Goal: Task Accomplishment & Management: Complete application form

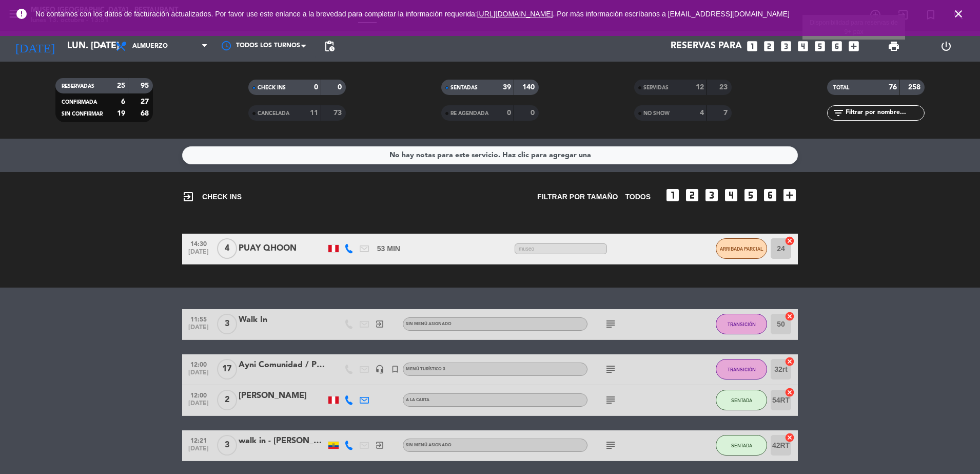
click at [854, 47] on icon "add_box" at bounding box center [853, 46] width 13 height 13
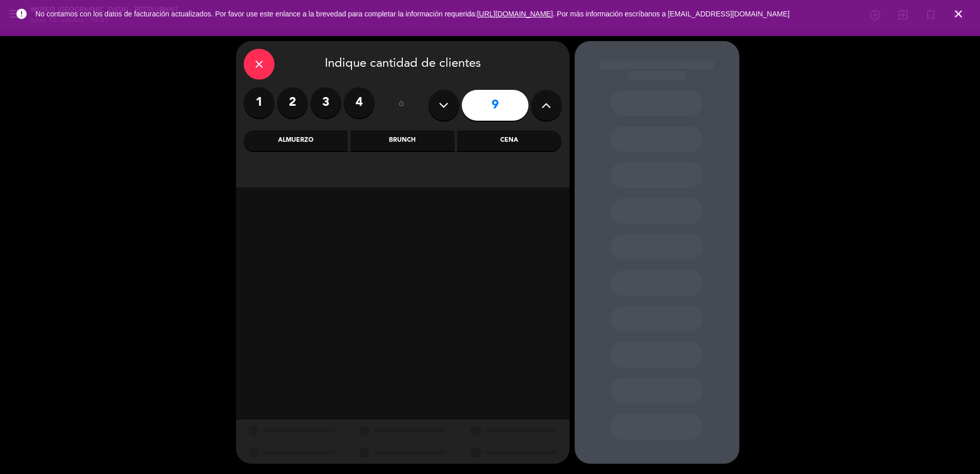
click at [446, 99] on icon at bounding box center [444, 105] width 10 height 15
type input "8"
click at [302, 126] on div "close Indique cantidad de clientes 1 2 3 4 ó 8 Almuerzo Brunch Cena" at bounding box center [403, 114] width 334 height 146
click at [296, 132] on div "Almuerzo" at bounding box center [296, 140] width 104 height 21
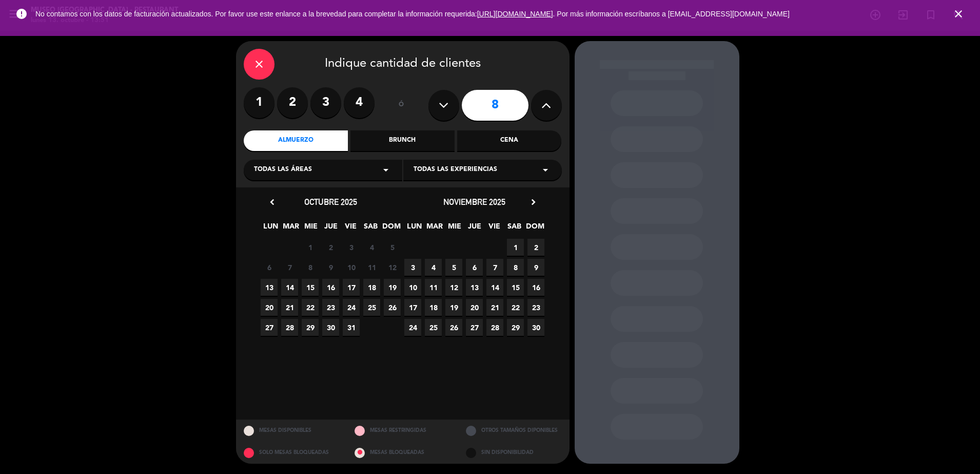
click at [267, 287] on span "13" at bounding box center [269, 287] width 17 height 17
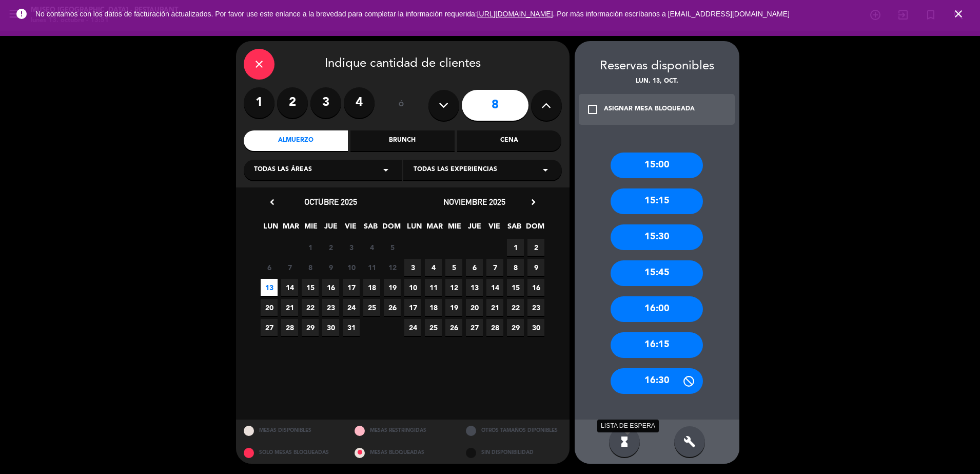
click at [626, 441] on icon "hourglass_full" at bounding box center [625, 441] width 12 height 12
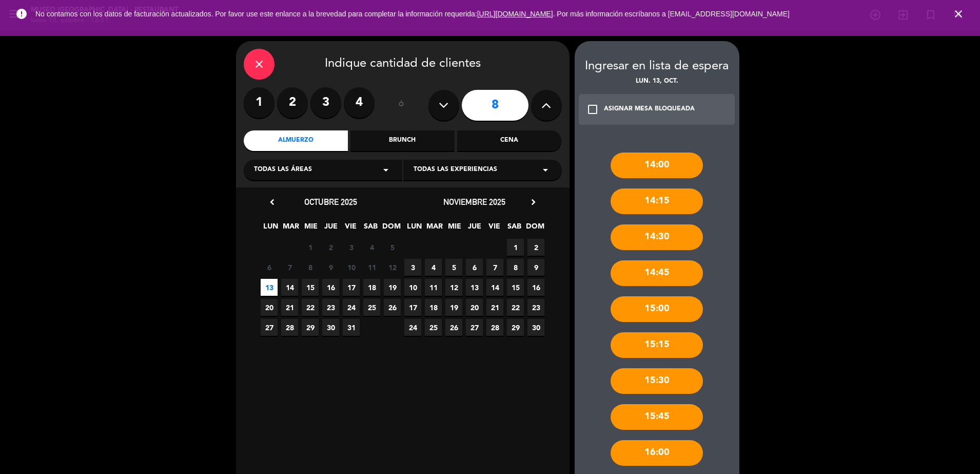
click at [258, 64] on icon "close" at bounding box center [259, 64] width 12 height 12
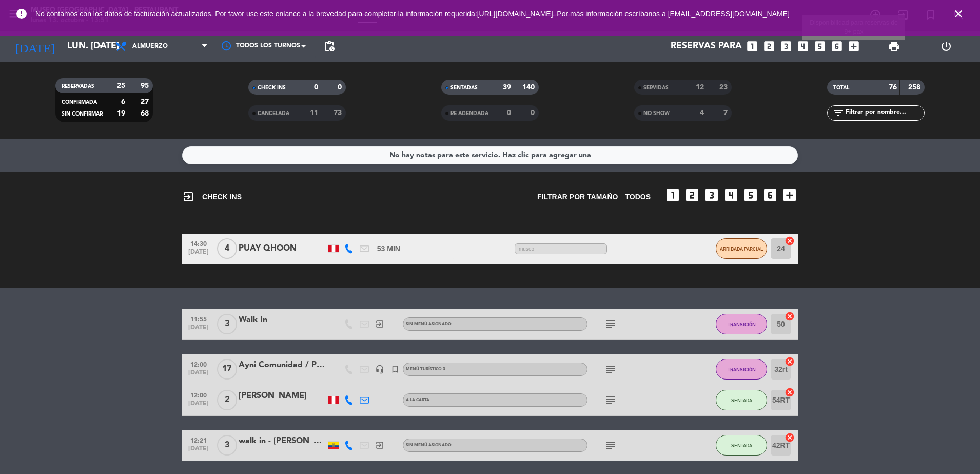
click at [855, 45] on icon "add_box" at bounding box center [853, 46] width 13 height 13
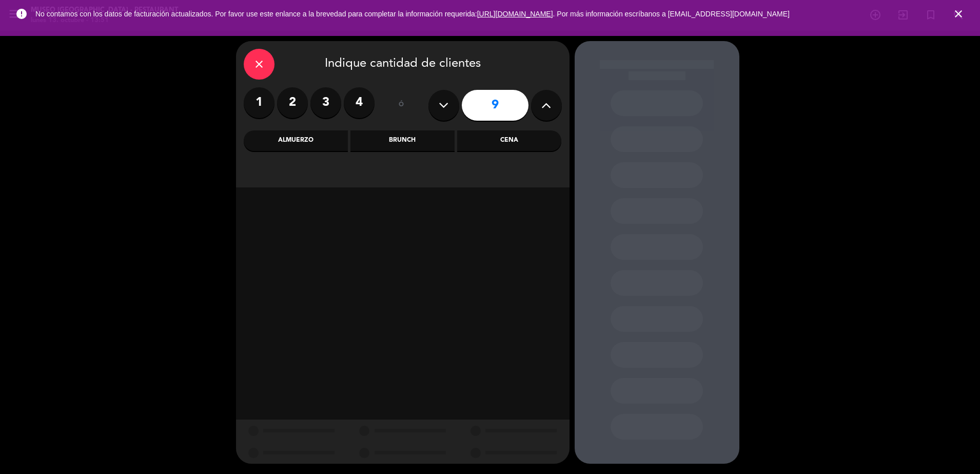
click at [447, 113] on button at bounding box center [444, 105] width 31 height 31
type input "8"
click at [304, 142] on div "Almuerzo" at bounding box center [296, 140] width 104 height 21
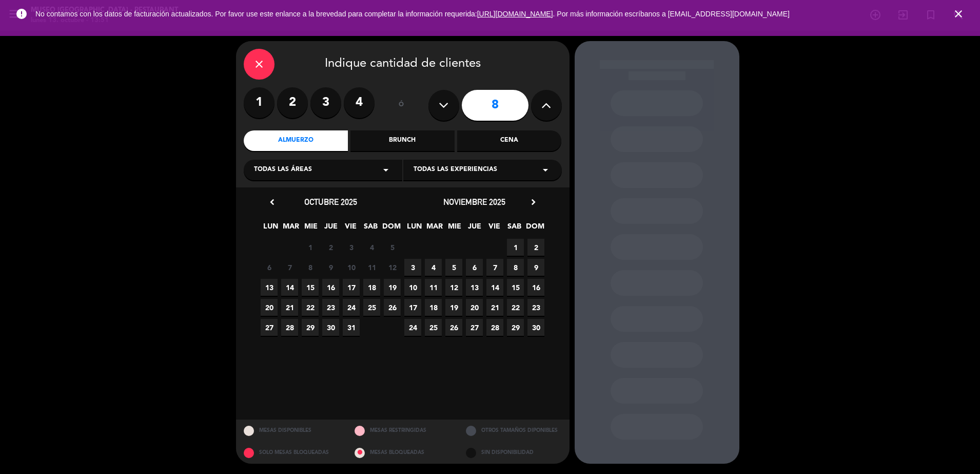
click at [268, 284] on span "13" at bounding box center [269, 287] width 17 height 17
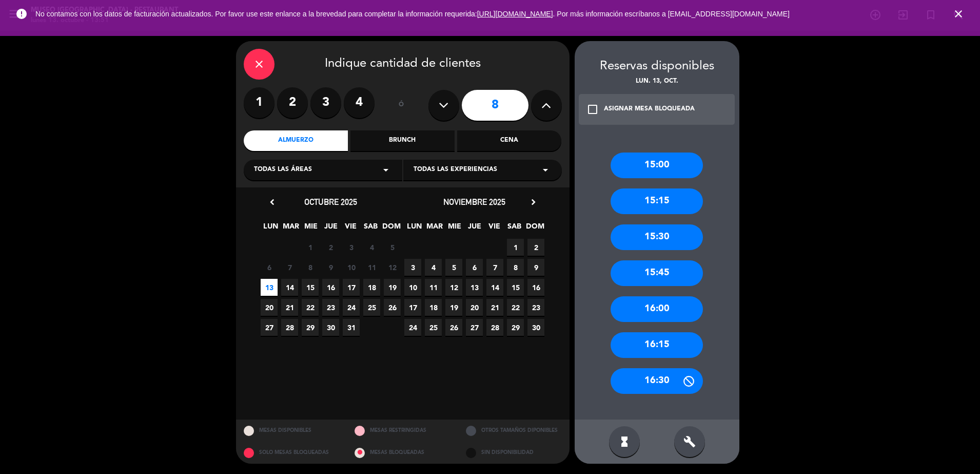
click at [643, 167] on div "15:00" at bounding box center [657, 165] width 92 height 26
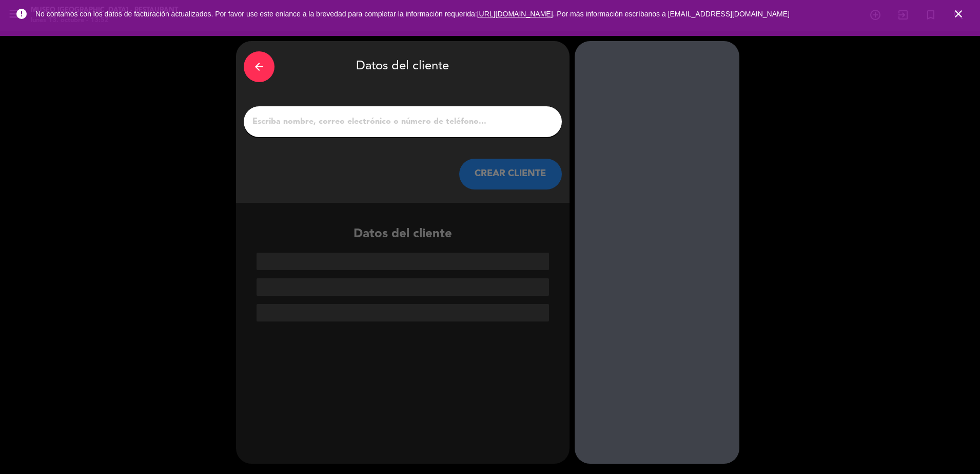
click at [379, 128] on input "1" at bounding box center [403, 121] width 303 height 14
click at [363, 129] on div at bounding box center [403, 121] width 318 height 31
click at [338, 113] on div at bounding box center [403, 121] width 318 height 31
click at [326, 125] on input "1" at bounding box center [403, 121] width 303 height 14
paste input "[PERSON_NAME]"
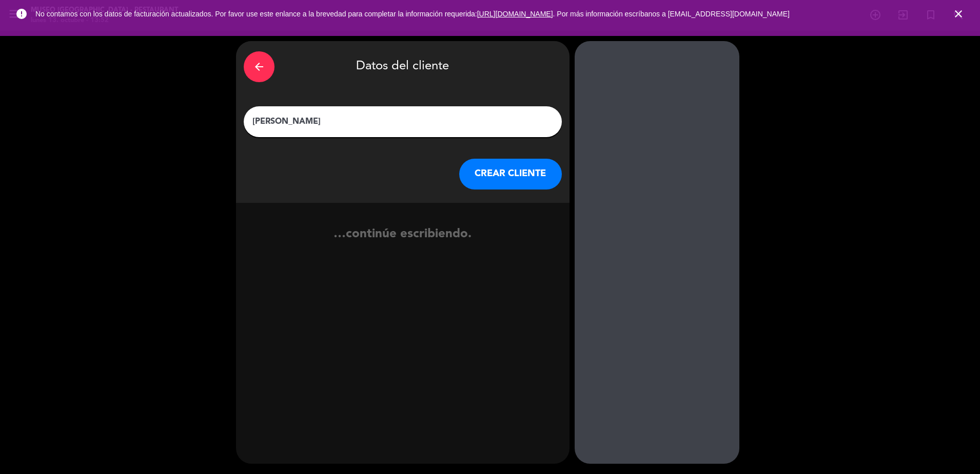
type input "[PERSON_NAME]"
click at [513, 181] on button "CREAR CLIENTE" at bounding box center [510, 174] width 103 height 31
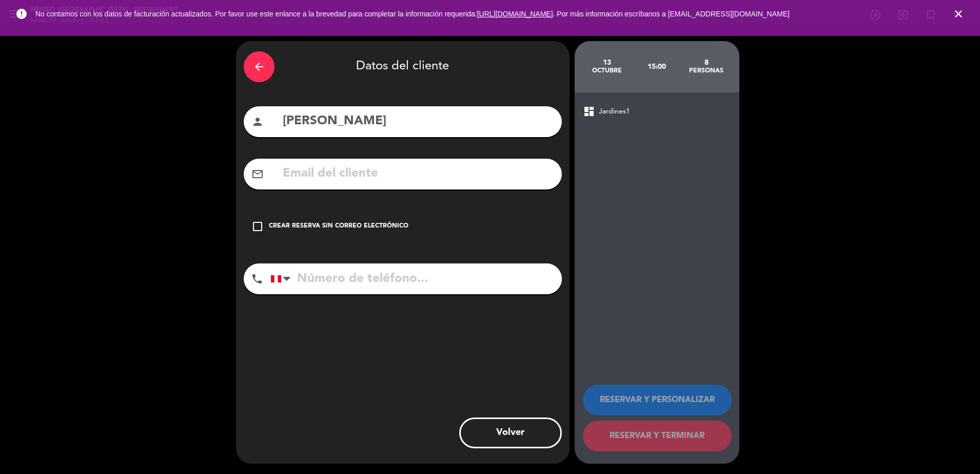
click at [307, 168] on input "text" at bounding box center [418, 173] width 273 height 21
paste input "[EMAIL_ADDRESS][DOMAIN_NAME]"
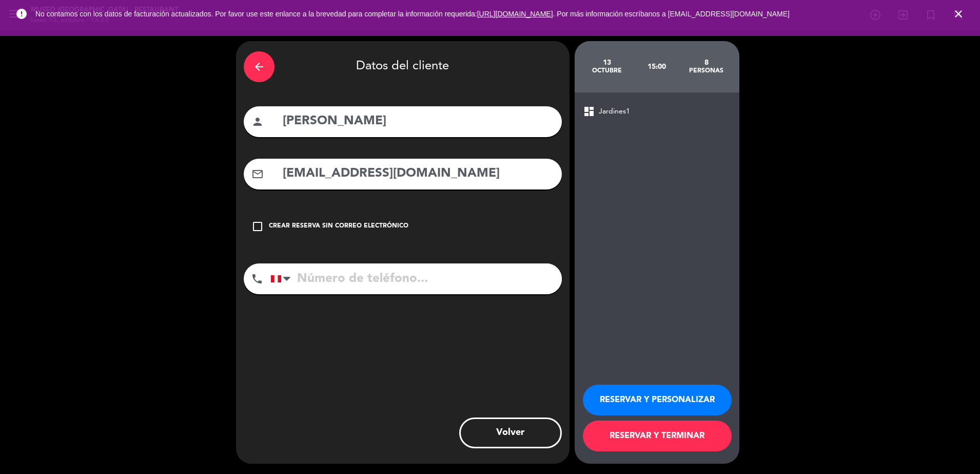
type input "[EMAIL_ADDRESS][DOMAIN_NAME]"
click at [363, 271] on input "tel" at bounding box center [417, 278] width 292 height 31
paste input "996671141"
type input "996671141"
click at [646, 400] on button "RESERVAR Y PERSONALIZAR" at bounding box center [657, 399] width 149 height 31
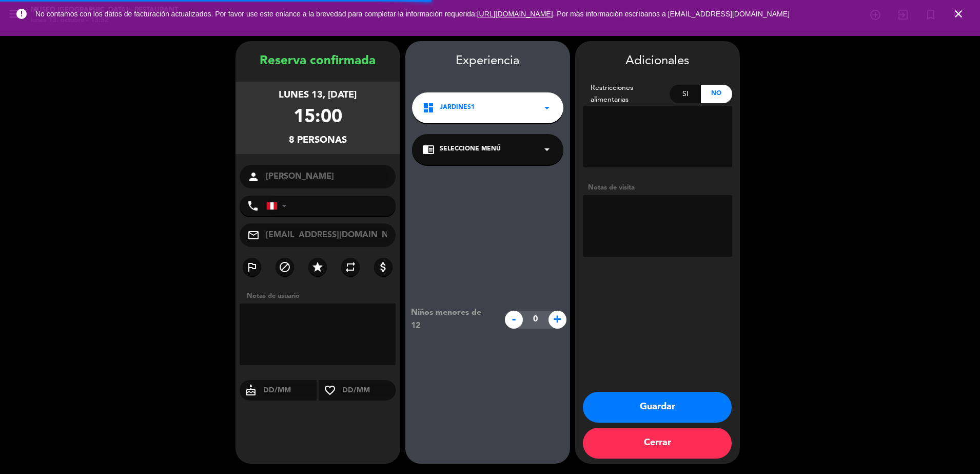
type input "[PHONE_NUMBER]"
click at [447, 153] on span "Seleccione Menú" at bounding box center [470, 149] width 61 height 10
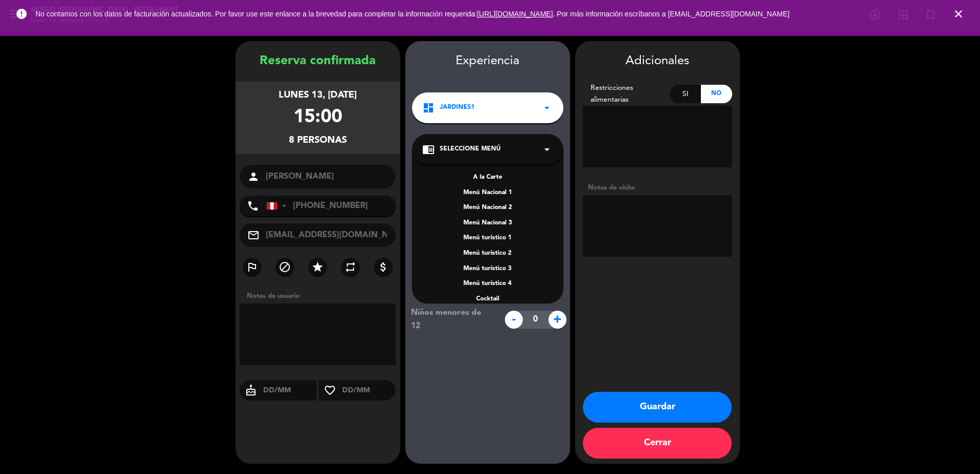
click at [497, 176] on div "A la Carte" at bounding box center [487, 177] width 131 height 10
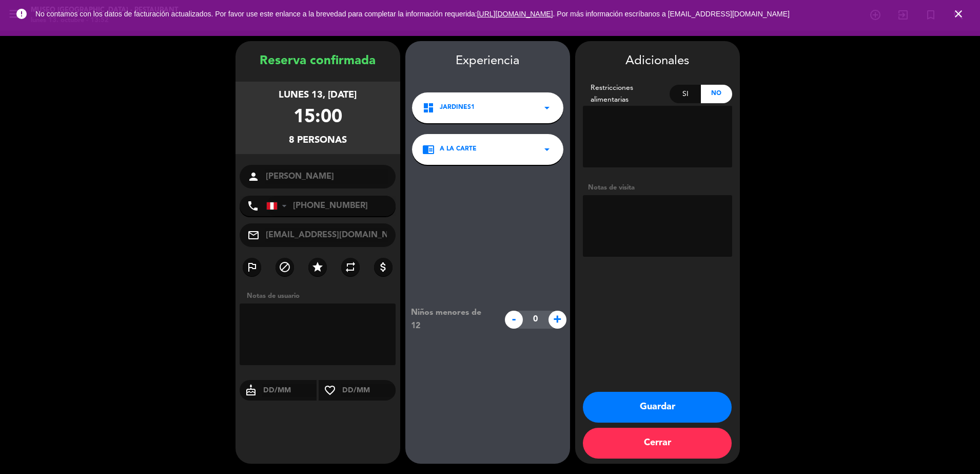
click at [613, 217] on textarea at bounding box center [657, 226] width 149 height 62
click at [646, 406] on button "Guardar" at bounding box center [657, 407] width 149 height 31
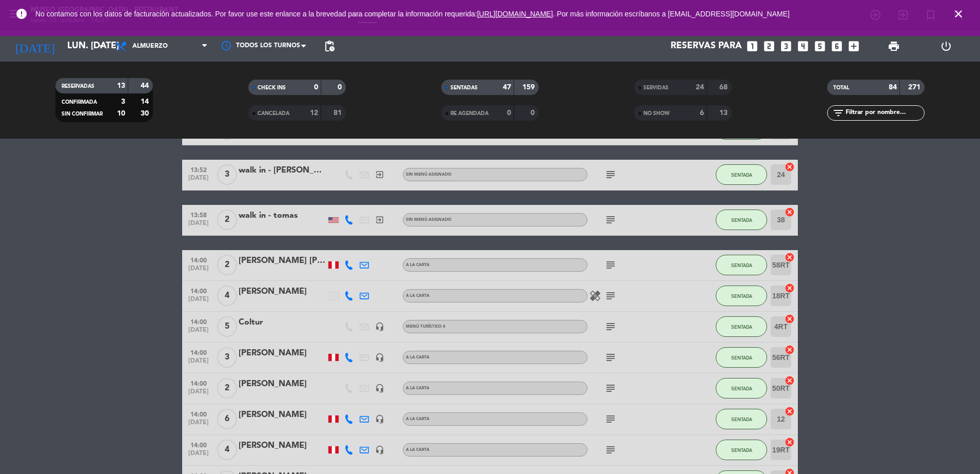
scroll to position [1302, 0]
click at [611, 267] on icon "subject" at bounding box center [611, 264] width 12 height 12
click at [609, 295] on icon "subject" at bounding box center [611, 295] width 12 height 12
click at [607, 335] on div "subject" at bounding box center [634, 326] width 92 height 30
click at [607, 331] on icon "subject" at bounding box center [611, 326] width 12 height 12
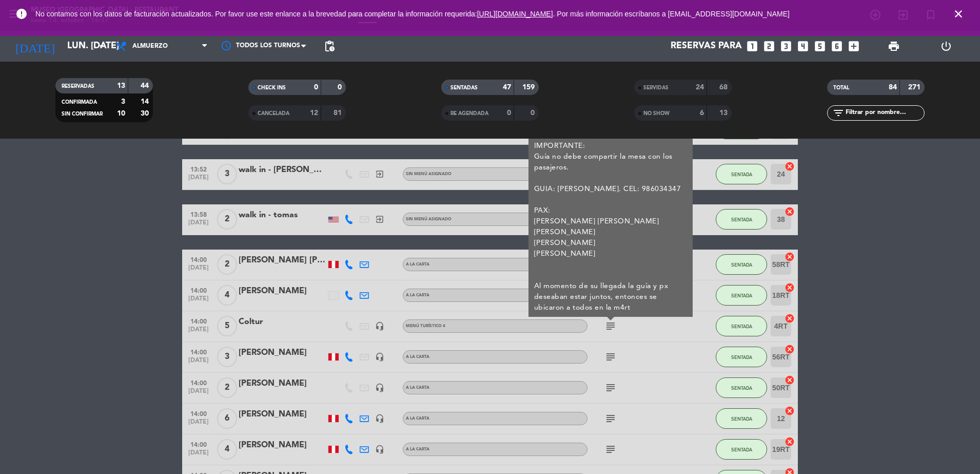
click at [613, 363] on div "subject" at bounding box center [634, 357] width 92 height 30
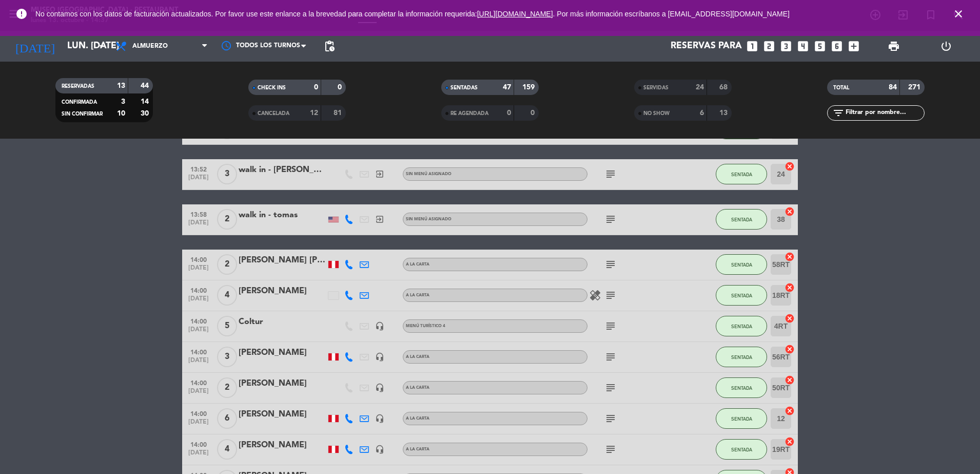
click at [611, 359] on icon "subject" at bounding box center [611, 357] width 12 height 12
click at [609, 390] on icon "subject" at bounding box center [611, 387] width 12 height 12
click at [607, 418] on icon "subject" at bounding box center [611, 418] width 12 height 12
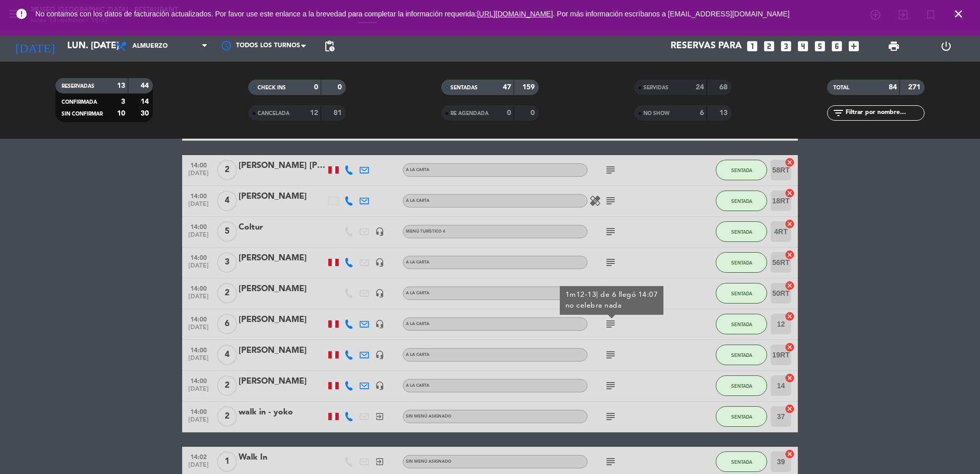
scroll to position [1398, 0]
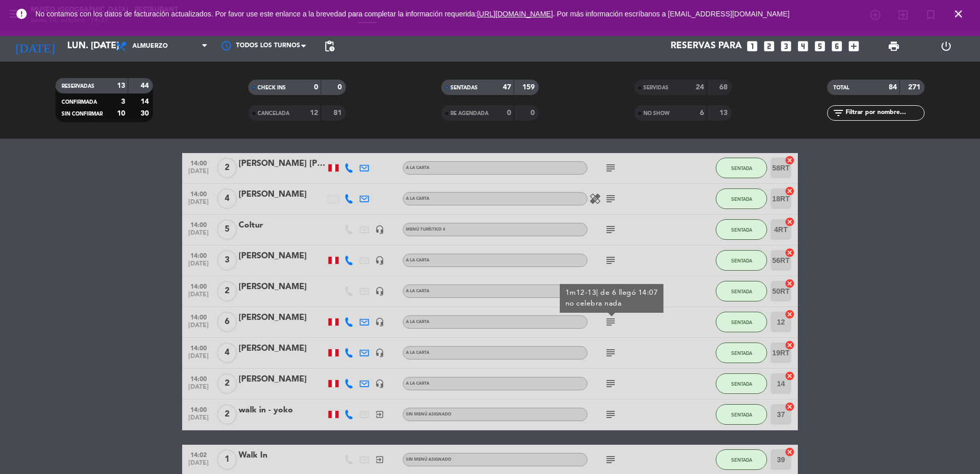
click at [612, 356] on icon "subject" at bounding box center [611, 352] width 12 height 12
click at [611, 380] on icon "subject" at bounding box center [611, 383] width 12 height 12
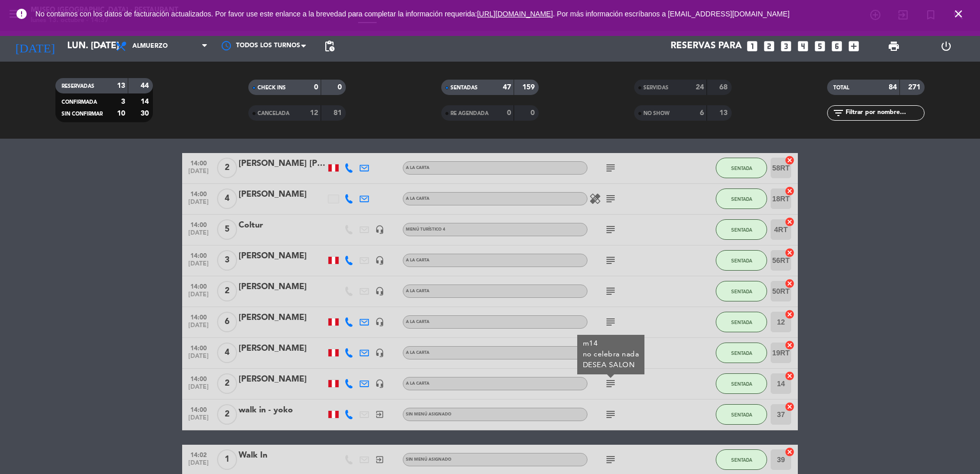
click at [611, 413] on icon "subject" at bounding box center [611, 414] width 12 height 12
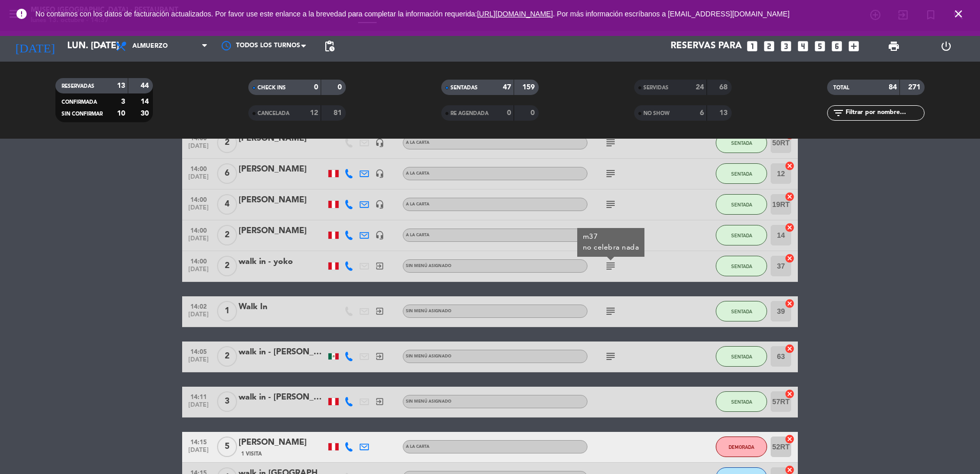
scroll to position [1549, 0]
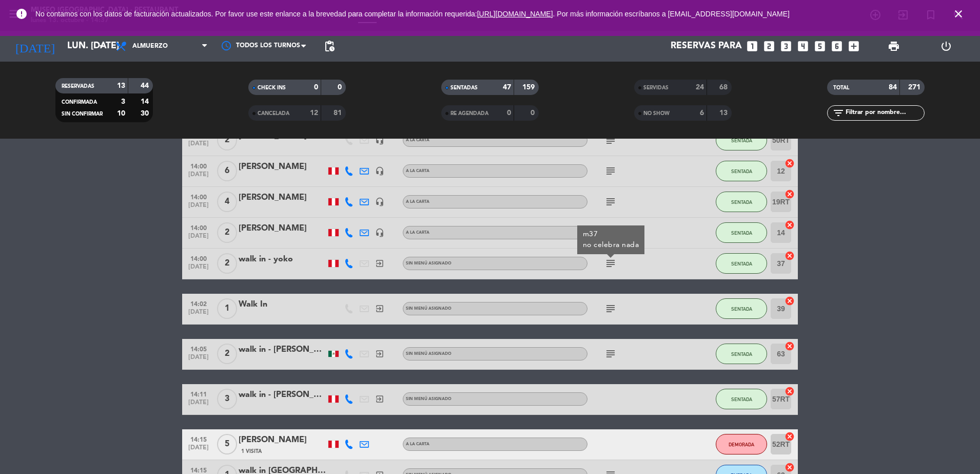
click at [611, 312] on icon "subject" at bounding box center [611, 308] width 12 height 12
click at [609, 352] on icon "subject" at bounding box center [611, 353] width 12 height 12
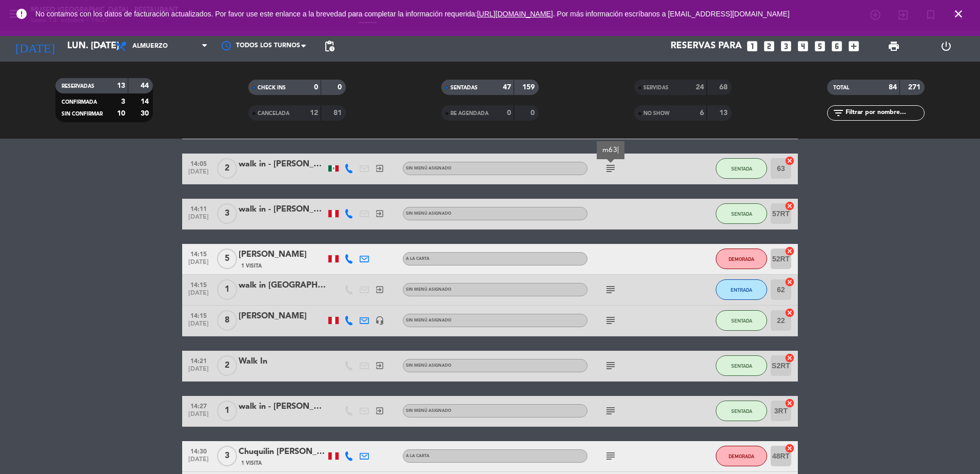
click at [607, 298] on div "subject" at bounding box center [634, 290] width 92 height 30
click at [607, 295] on icon "subject" at bounding box center [611, 289] width 12 height 12
click at [604, 318] on span "subject" at bounding box center [610, 320] width 15 height 12
click at [607, 317] on icon "subject" at bounding box center [611, 320] width 12 height 12
click at [614, 371] on icon "subject" at bounding box center [611, 365] width 12 height 12
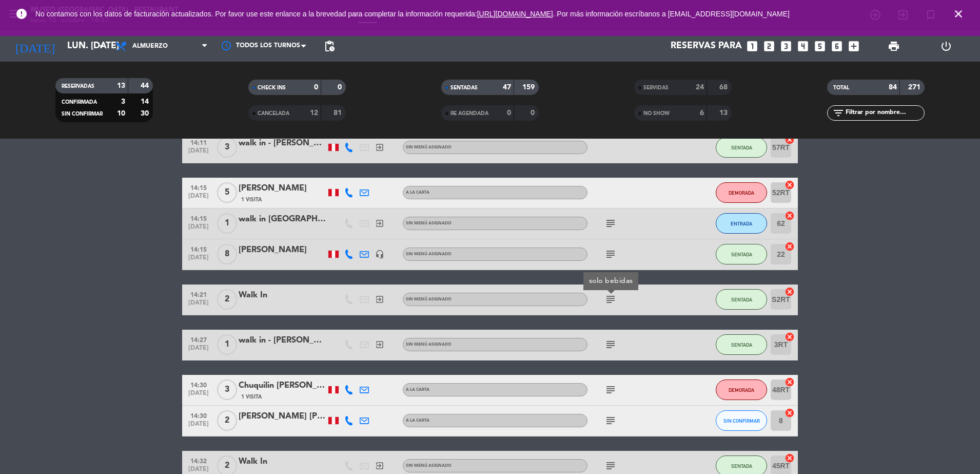
scroll to position [1801, 0]
click at [611, 340] on icon "subject" at bounding box center [611, 344] width 12 height 12
click at [611, 385] on icon "subject" at bounding box center [611, 389] width 12 height 12
click at [610, 422] on icon "subject" at bounding box center [611, 420] width 12 height 12
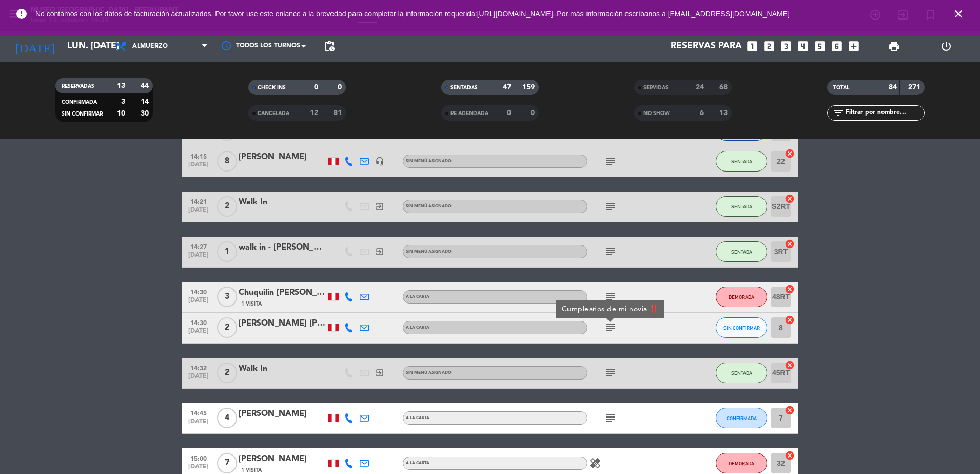
scroll to position [1896, 0]
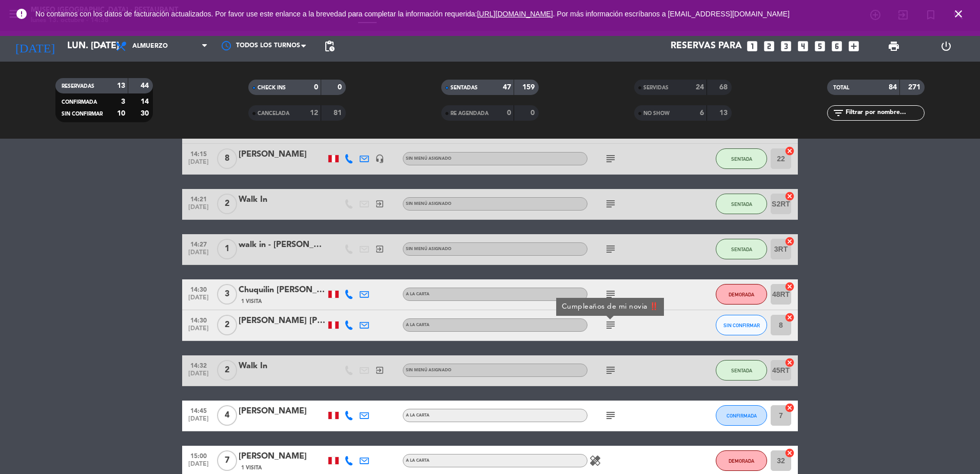
click at [610, 366] on icon "subject" at bounding box center [611, 370] width 12 height 12
click at [609, 420] on icon "subject" at bounding box center [611, 415] width 12 height 12
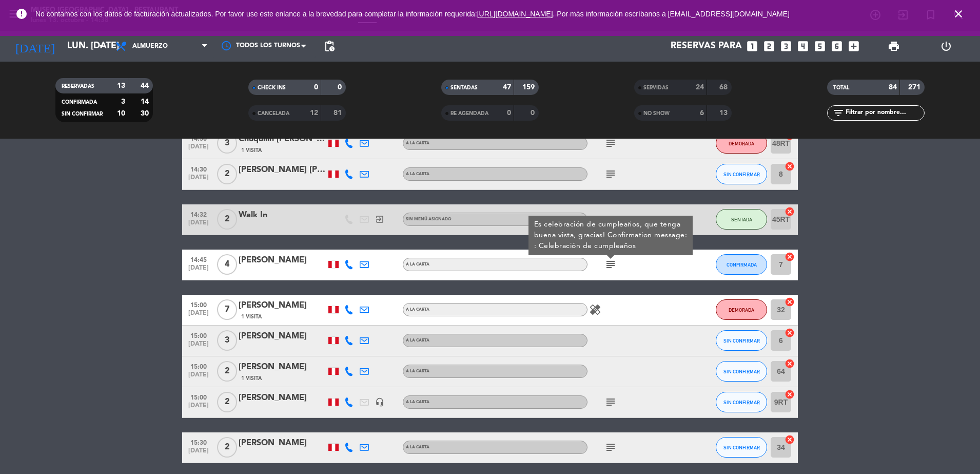
scroll to position [2049, 0]
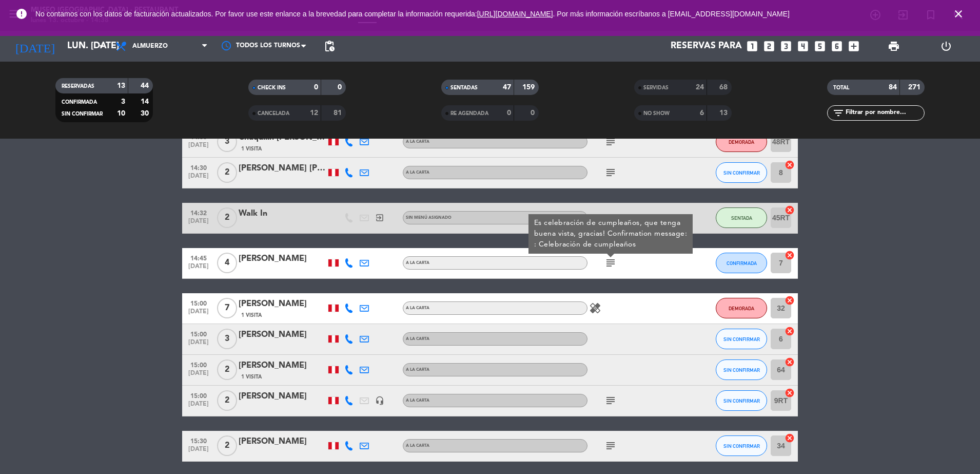
click at [611, 404] on icon "subject" at bounding box center [611, 400] width 12 height 12
